Goal: Transaction & Acquisition: Purchase product/service

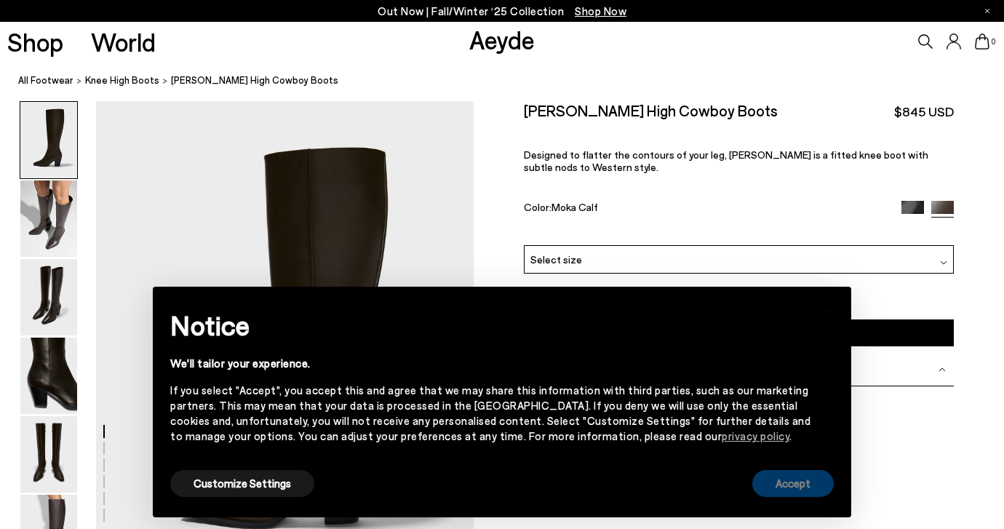
click at [785, 491] on button "Accept" at bounding box center [794, 483] width 82 height 27
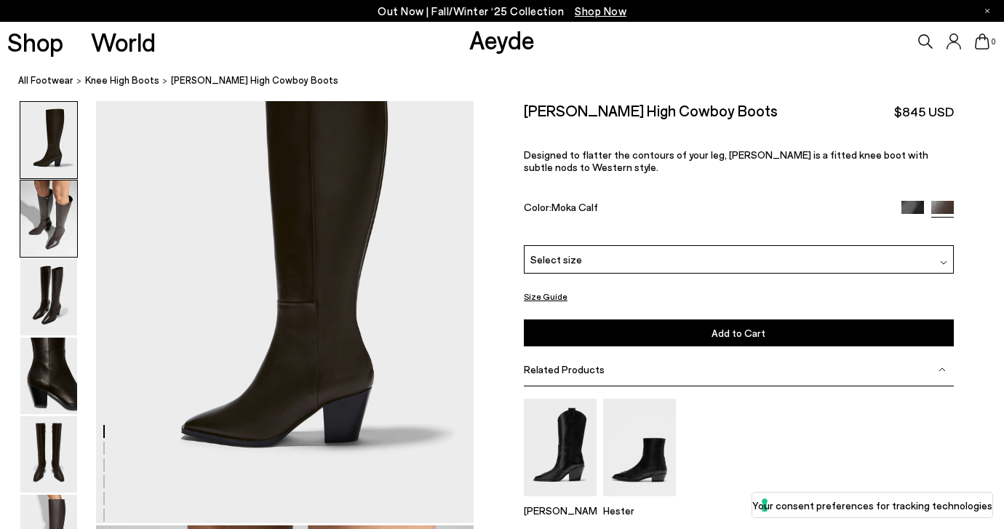
click at [54, 213] on img at bounding box center [48, 218] width 57 height 76
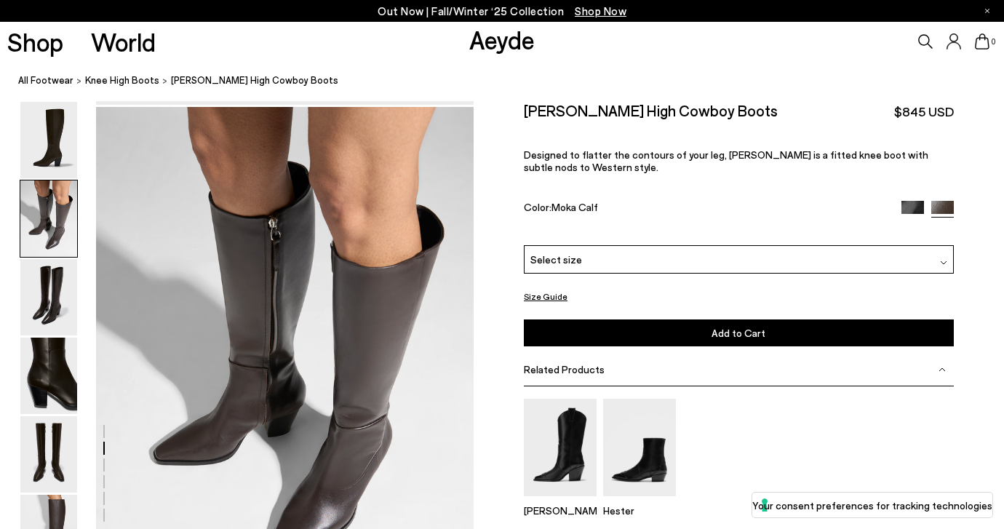
scroll to position [507, 0]
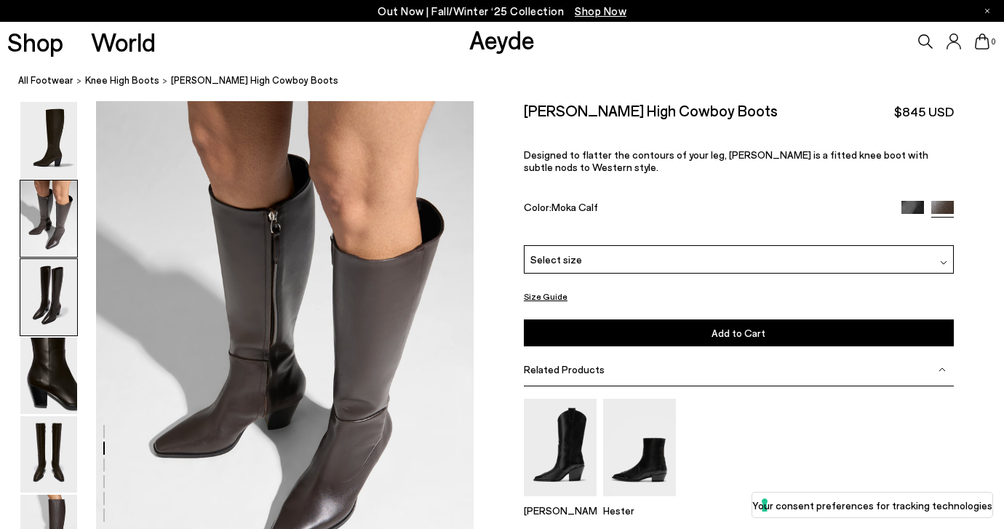
click at [47, 272] on img at bounding box center [48, 297] width 57 height 76
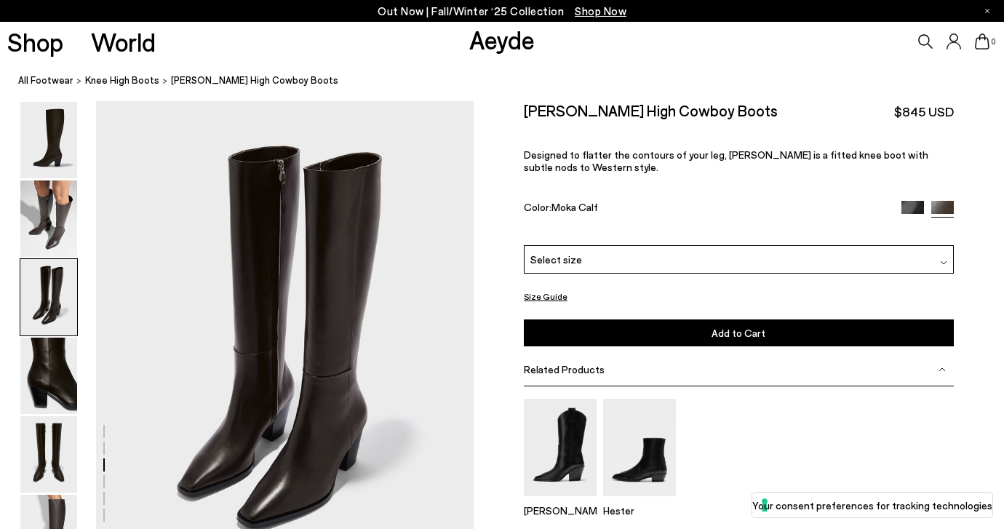
scroll to position [1013, 0]
click at [49, 375] on img at bounding box center [48, 376] width 57 height 76
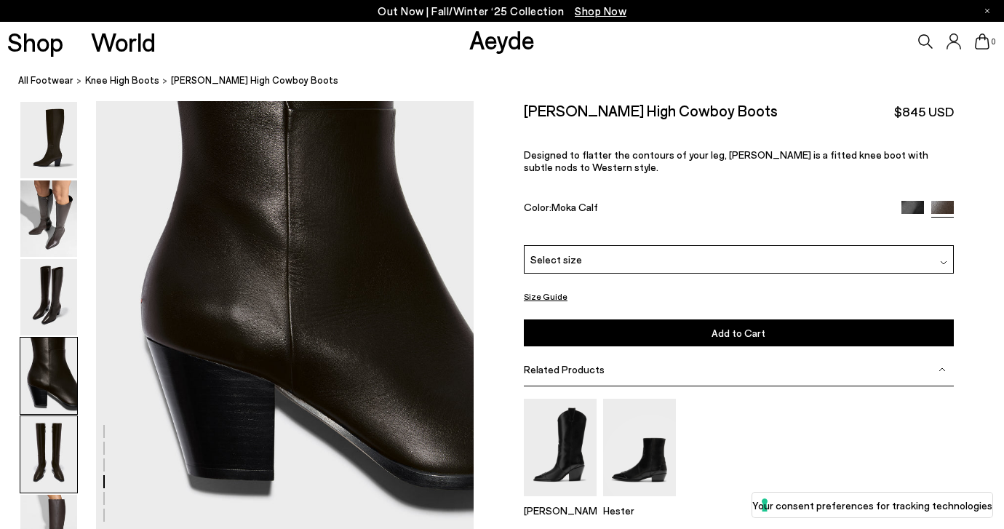
click at [50, 449] on img at bounding box center [48, 454] width 57 height 76
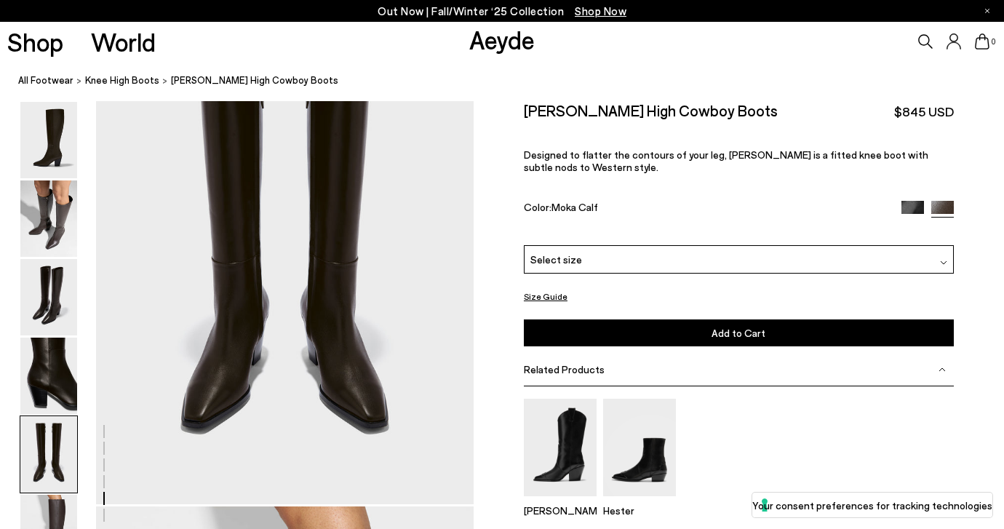
scroll to position [2126, 0]
click at [52, 481] on img at bounding box center [48, 454] width 57 height 76
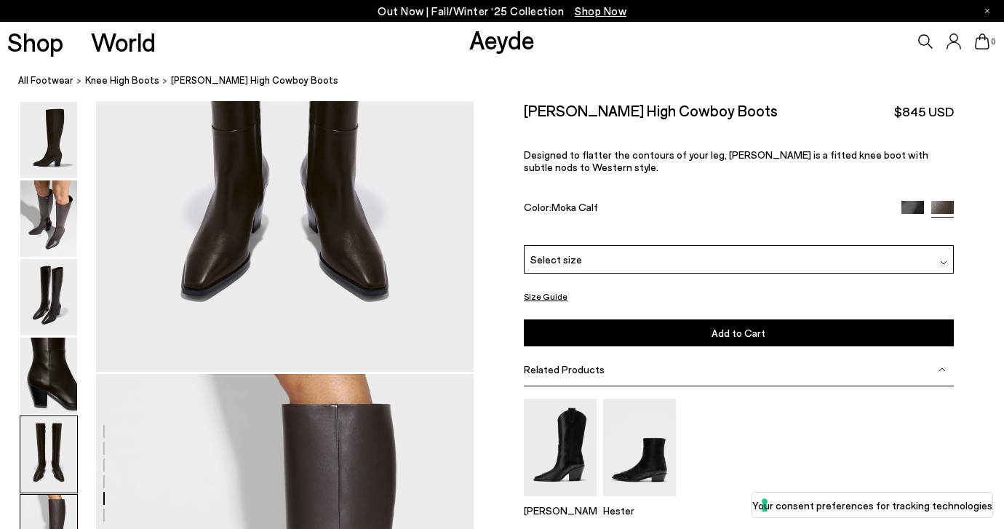
click at [52, 514] on img at bounding box center [48, 533] width 57 height 76
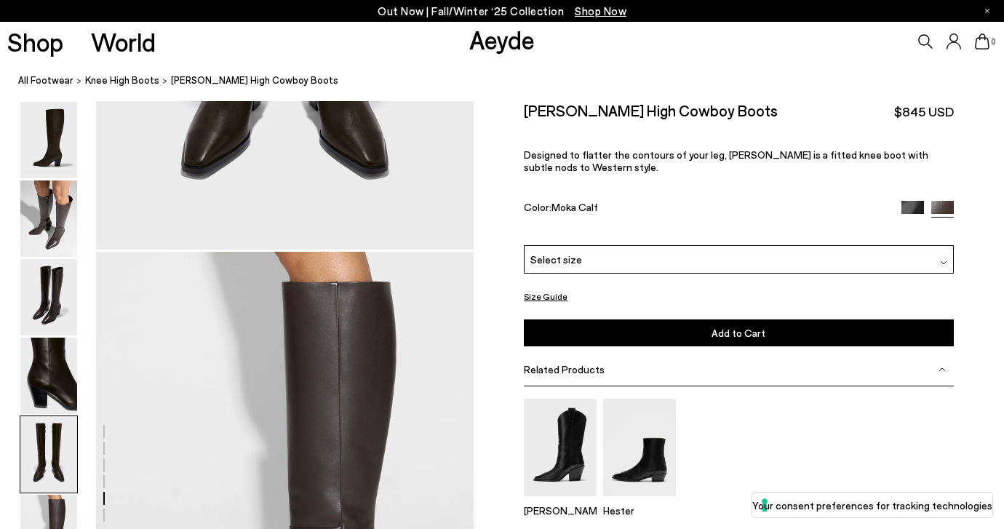
scroll to position [2290, 0]
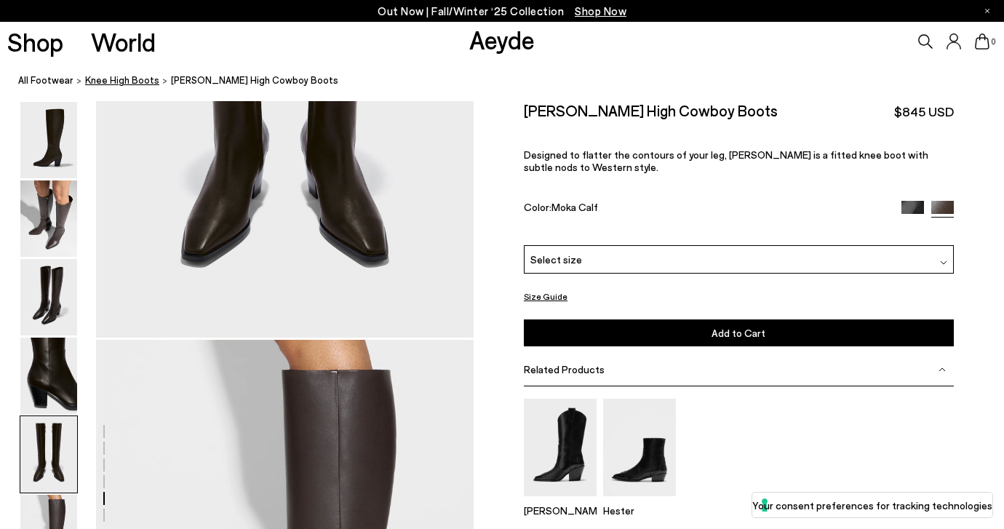
click at [103, 80] on span "knee high boots" at bounding box center [122, 80] width 74 height 12
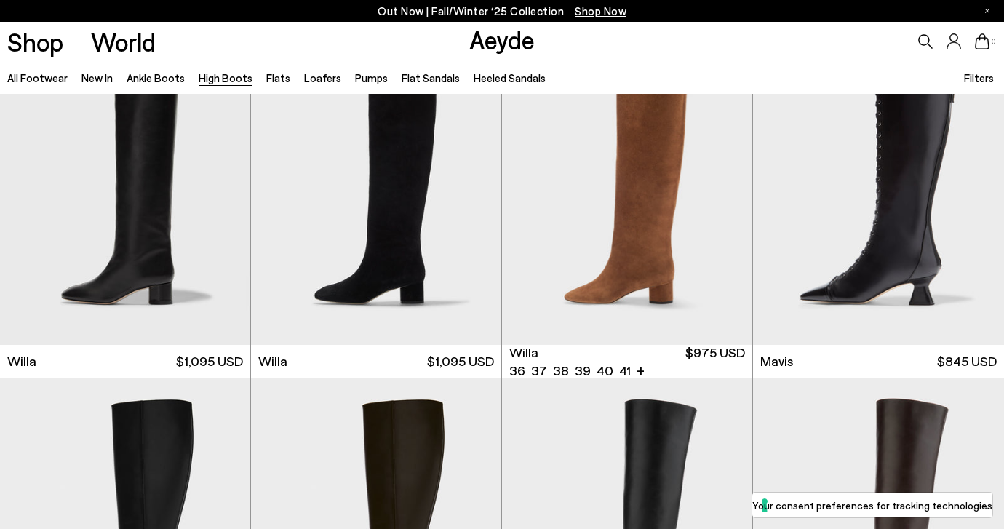
scroll to position [447, 0]
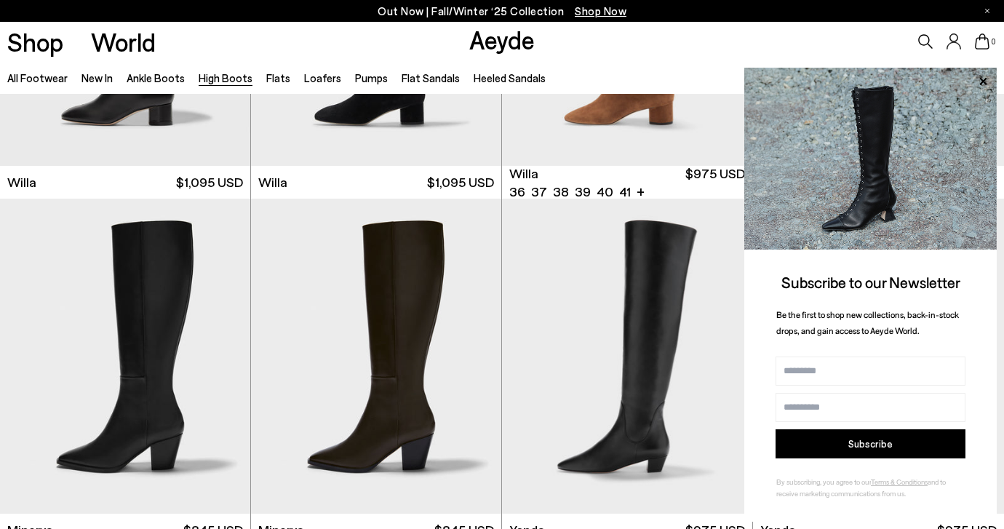
scroll to position [680, 0]
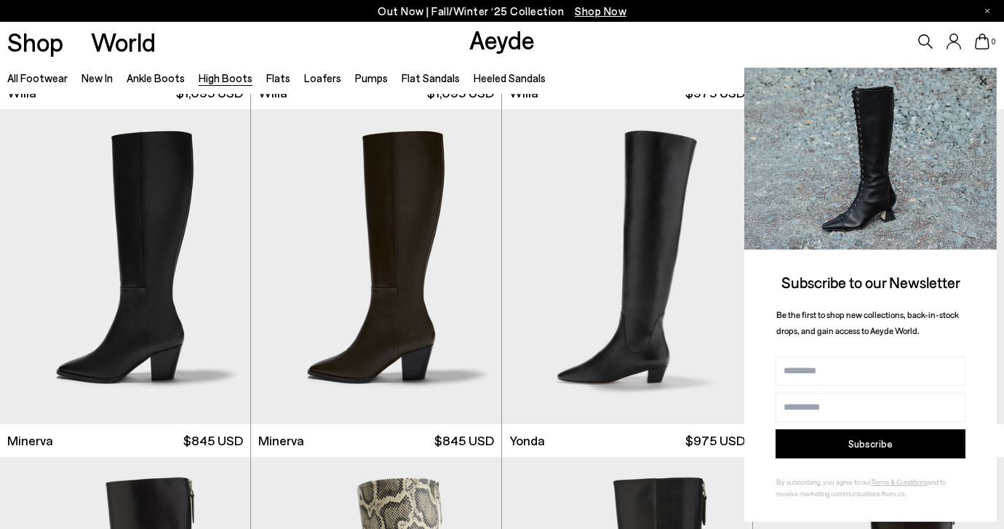
click at [985, 77] on icon at bounding box center [983, 81] width 19 height 19
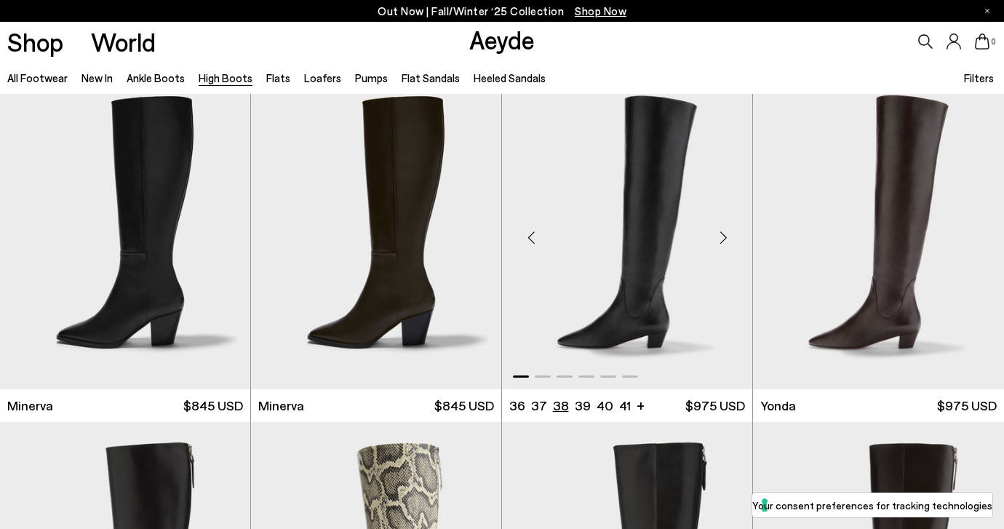
scroll to position [725, 0]
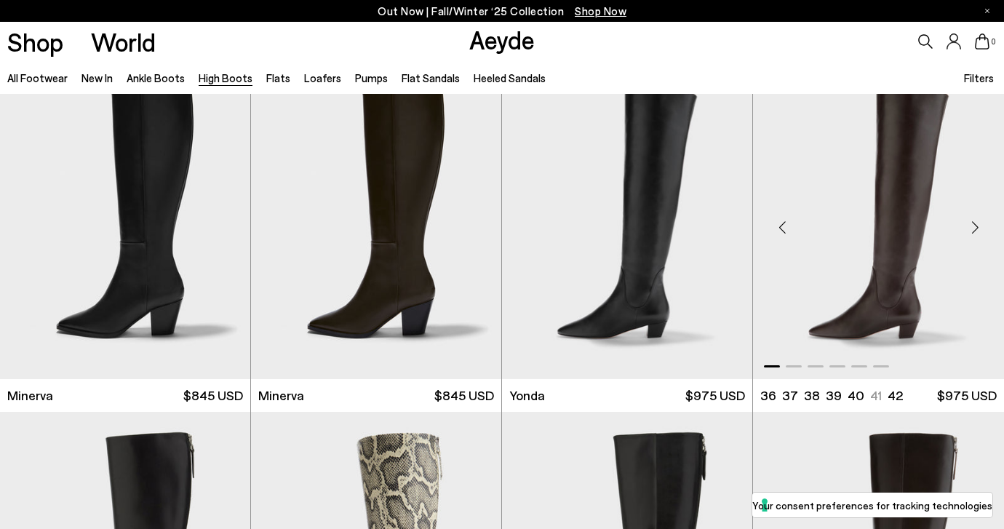
click at [907, 319] on img "1 / 6" at bounding box center [878, 221] width 251 height 315
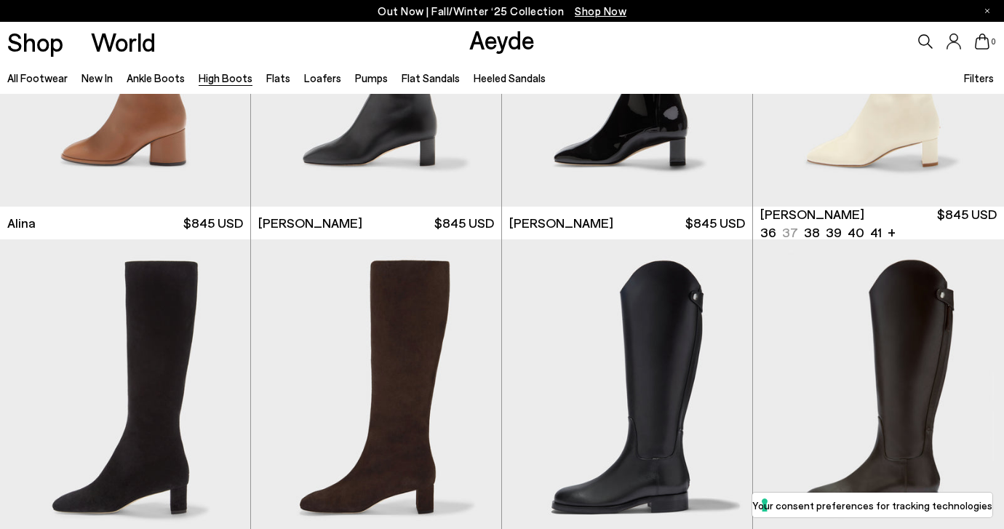
scroll to position [2403, 0]
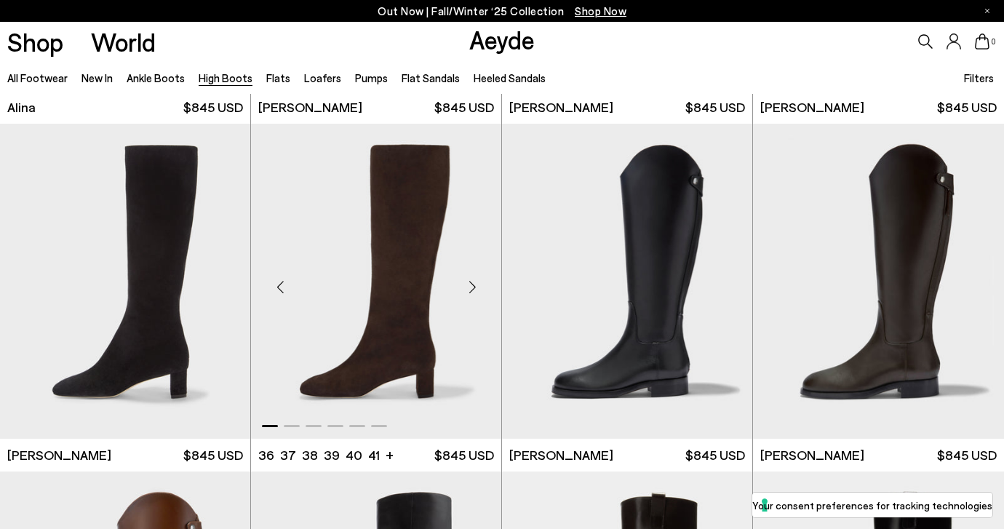
click at [382, 353] on img "1 / 6" at bounding box center [376, 281] width 250 height 315
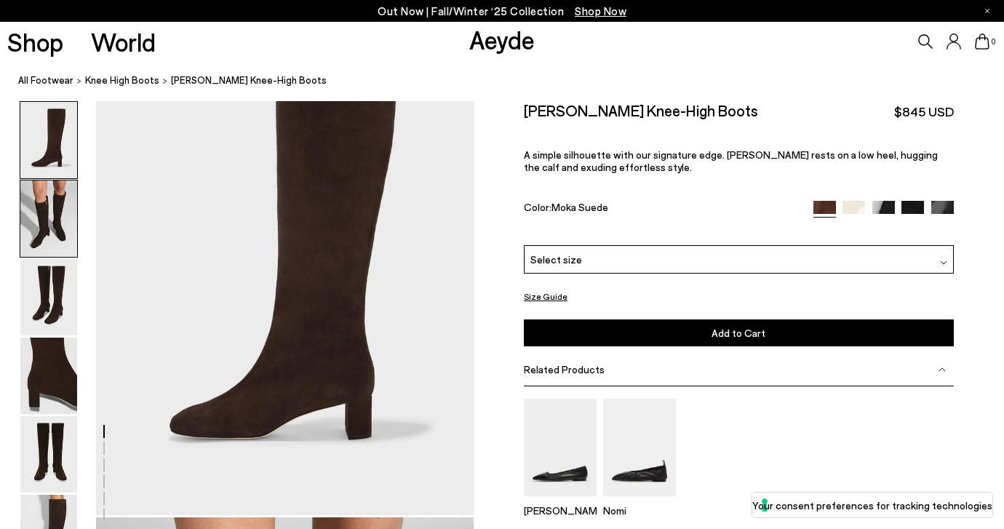
click at [47, 242] on img at bounding box center [48, 218] width 57 height 76
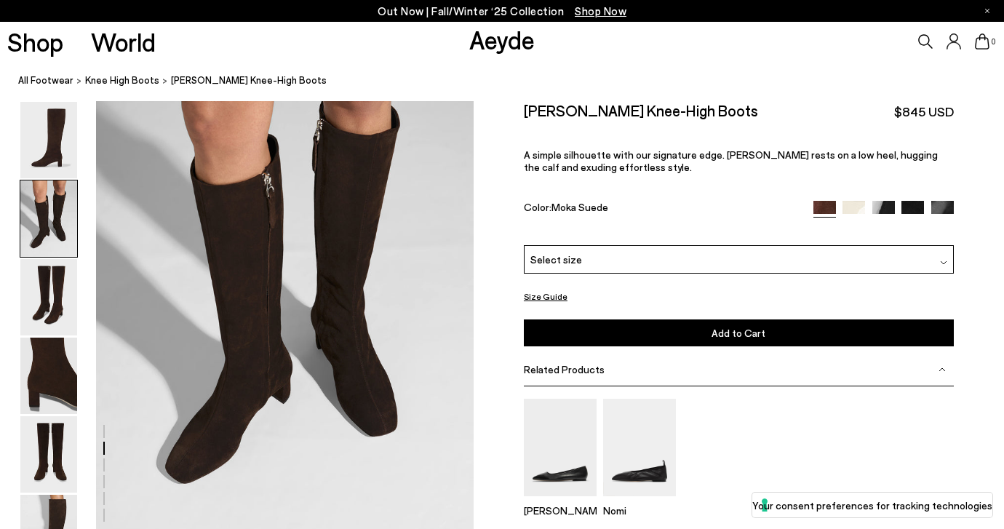
scroll to position [572, 0]
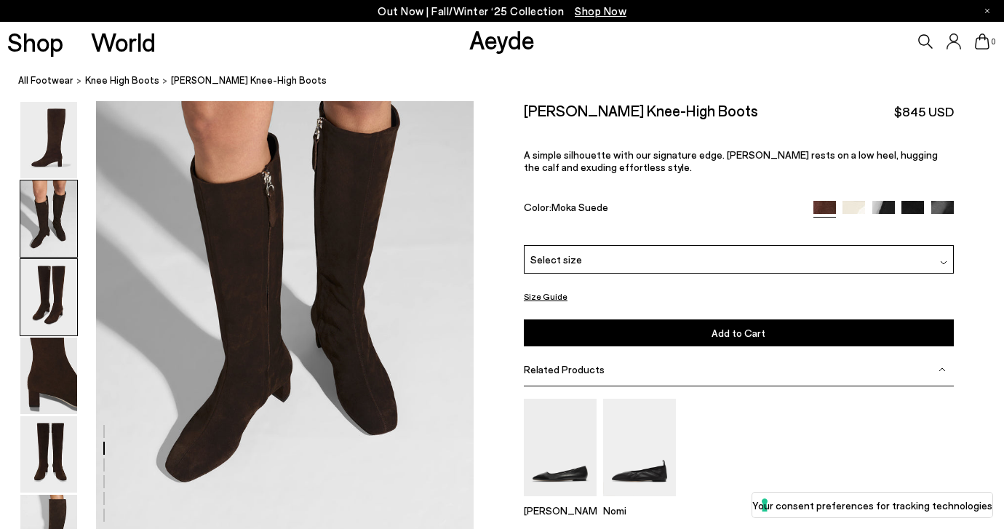
click at [57, 297] on img at bounding box center [48, 297] width 57 height 76
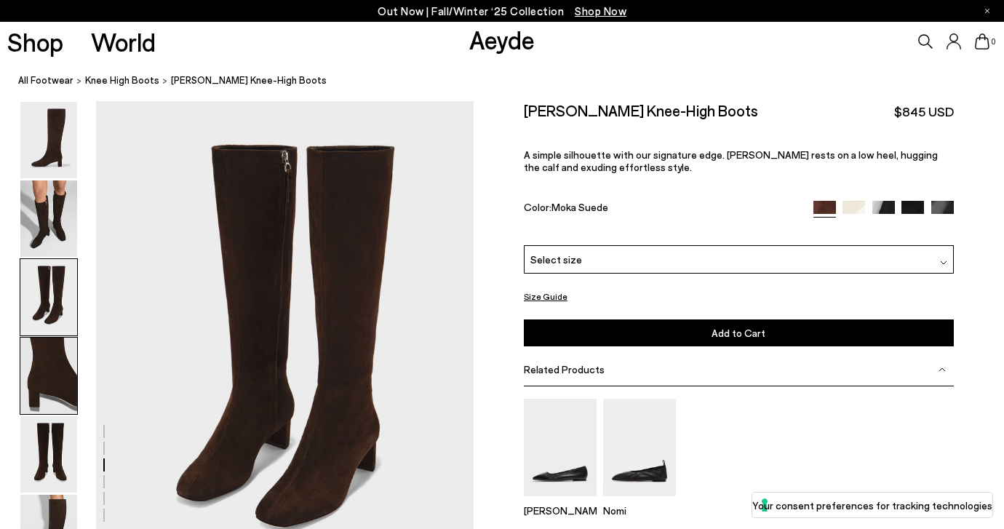
click at [54, 369] on img at bounding box center [48, 376] width 57 height 76
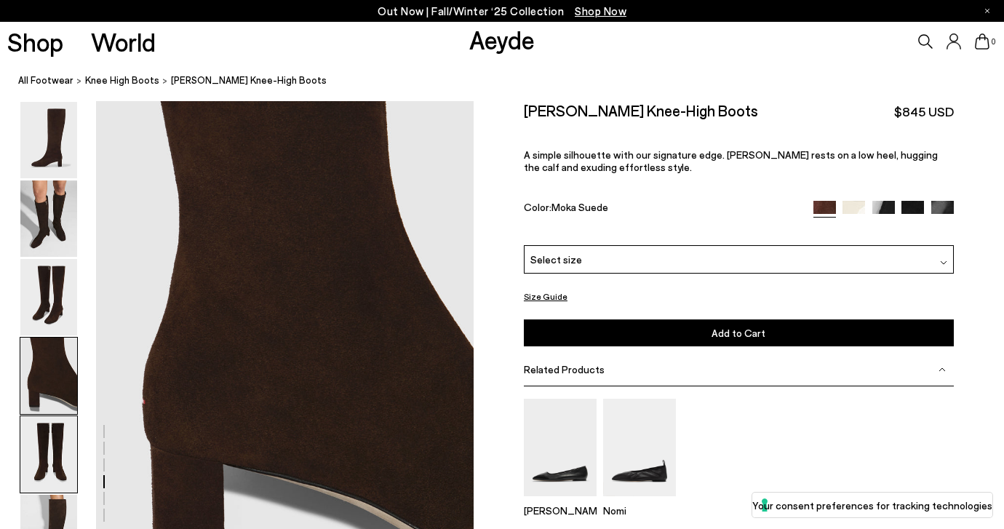
click at [51, 429] on img at bounding box center [48, 454] width 57 height 76
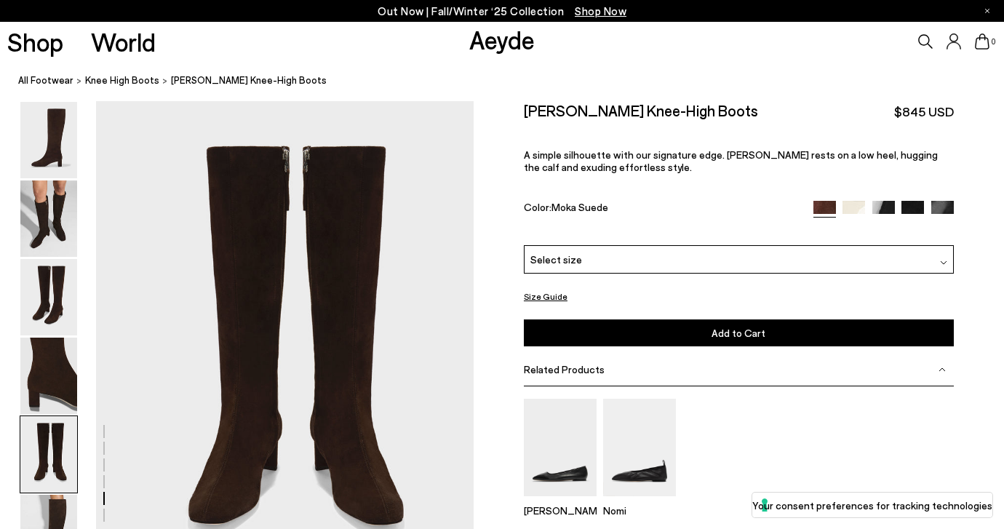
scroll to position [2025, 0]
click at [56, 493] on div at bounding box center [49, 455] width 58 height 78
click at [55, 510] on img at bounding box center [48, 533] width 57 height 76
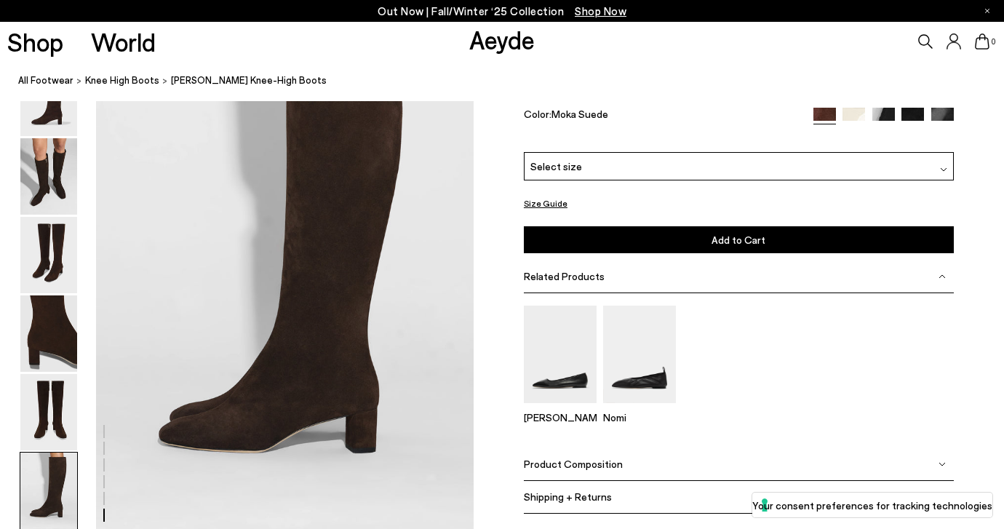
scroll to position [2629, 0]
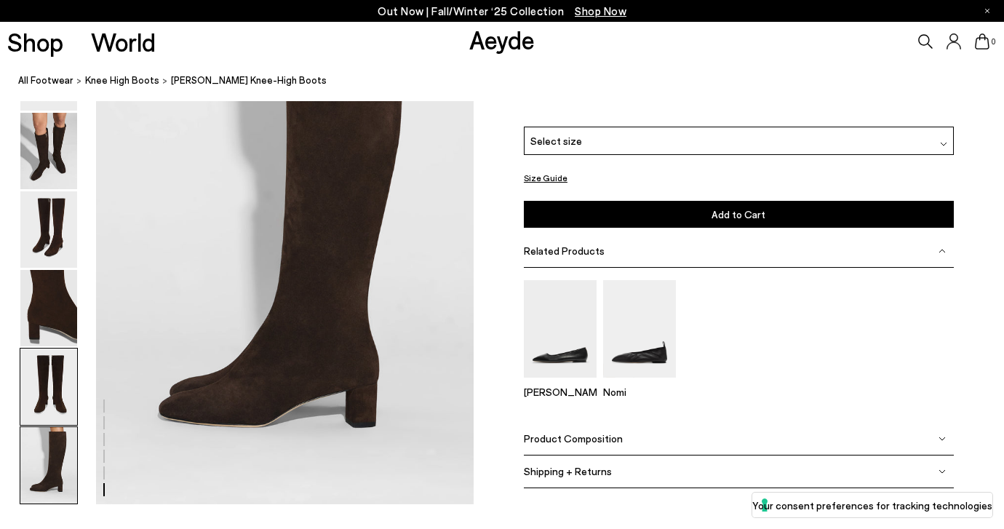
click at [60, 380] on img at bounding box center [48, 387] width 57 height 76
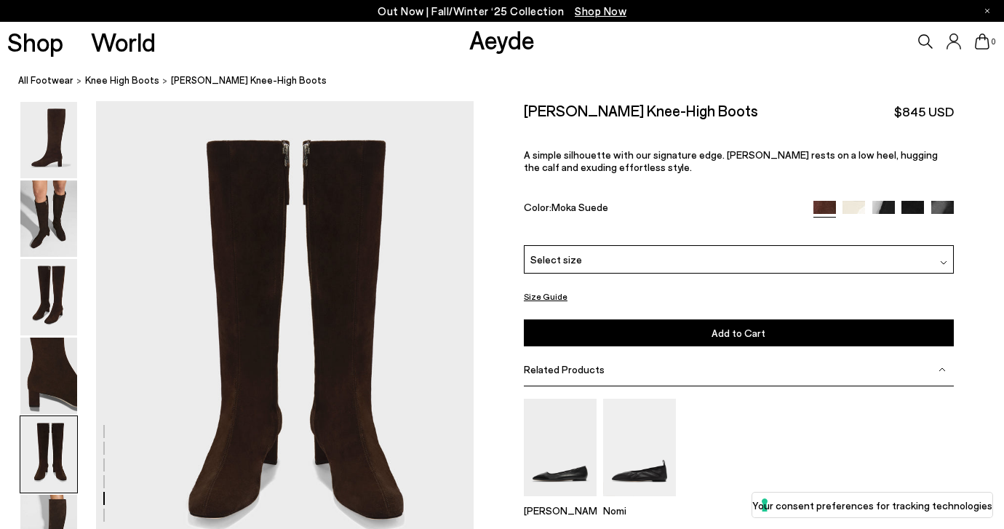
scroll to position [2025, 0]
